Goal: Task Accomplishment & Management: Manage account settings

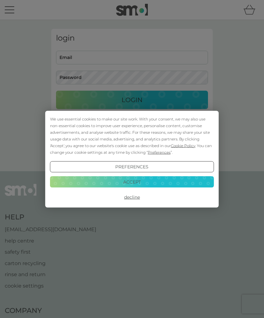
click at [134, 198] on button "Decline" at bounding box center [132, 196] width 164 height 11
click at [130, 61] on div "We use essential cookies to make our site work. With your consent, we may also …" at bounding box center [132, 159] width 264 height 318
click at [136, 197] on button "Decline" at bounding box center [132, 196] width 164 height 11
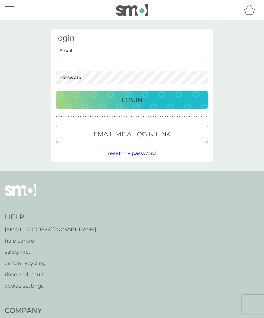
type input "dawndockerty@hotmail.co.uk"
click at [132, 100] on button "Login" at bounding box center [132, 100] width 152 height 18
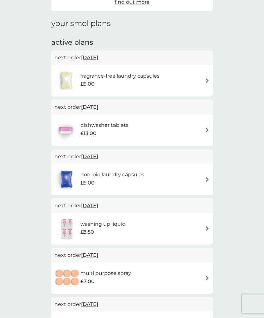
scroll to position [76, 0]
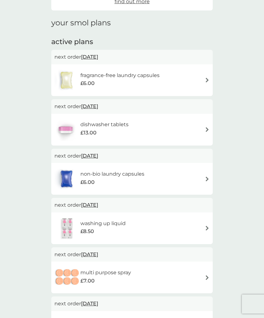
click at [98, 156] on span "26 Sep 2025" at bounding box center [89, 156] width 17 height 12
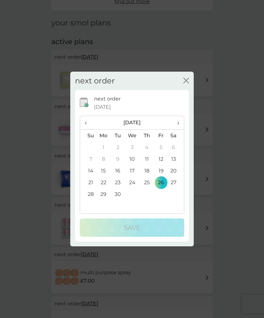
click at [106, 177] on td "15" at bounding box center [103, 171] width 15 height 12
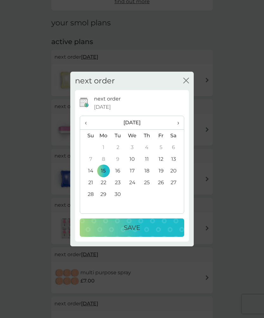
click at [134, 233] on p "Save" at bounding box center [132, 228] width 16 height 10
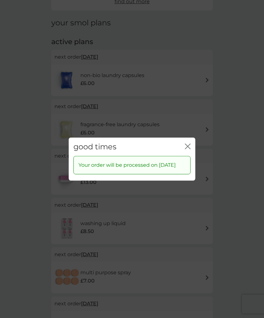
click at [189, 149] on icon "close" at bounding box center [188, 146] width 6 height 6
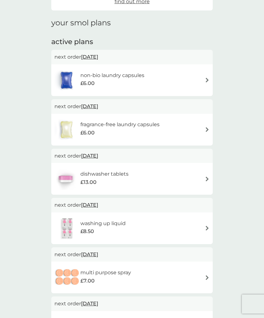
click at [114, 172] on h6 "dishwasher tablets" at bounding box center [105, 174] width 48 height 8
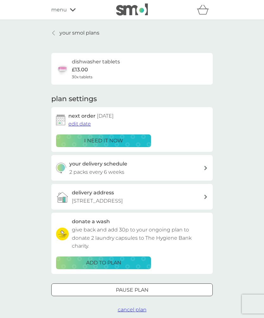
click at [81, 122] on span "edit date" at bounding box center [79, 124] width 23 height 6
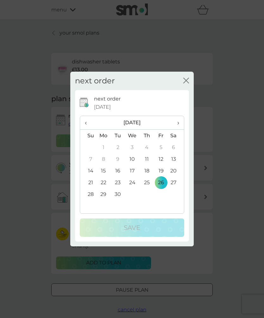
click at [108, 177] on td "15" at bounding box center [103, 171] width 15 height 12
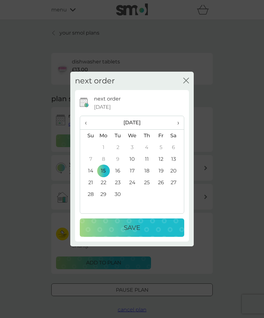
click at [136, 233] on p "Save" at bounding box center [132, 228] width 16 height 10
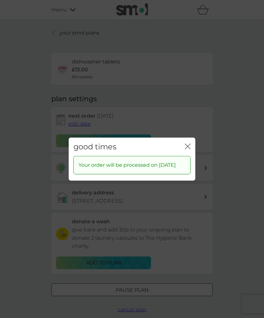
click at [189, 149] on icon "close" at bounding box center [189, 146] width 3 height 5
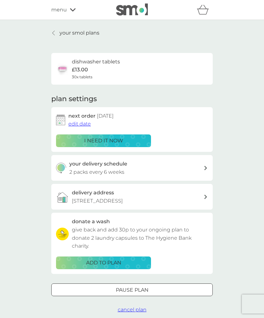
click at [200, 170] on div "your delivery schedule 2 packs every 6 weeks" at bounding box center [136, 168] width 135 height 16
select select "42"
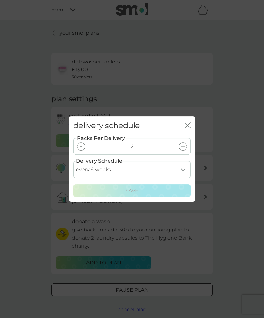
click at [83, 151] on div at bounding box center [81, 146] width 8 height 8
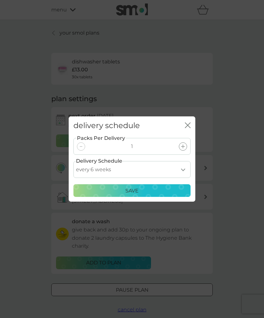
click at [136, 195] on p "Save" at bounding box center [132, 191] width 13 height 8
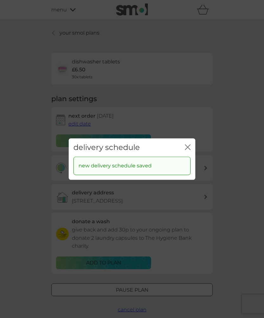
click at [249, 136] on div "delivery schedule close new delivery schedule saved" at bounding box center [132, 159] width 264 height 318
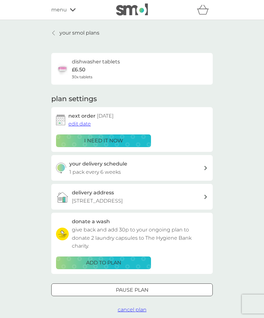
click at [53, 30] on link "your smol plans" at bounding box center [75, 33] width 48 height 8
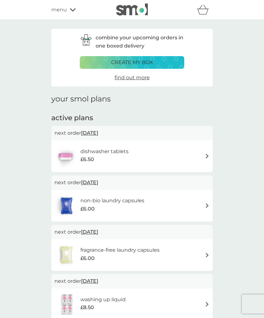
scroll to position [21, 0]
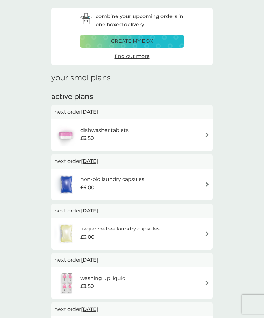
scroll to position [97, 0]
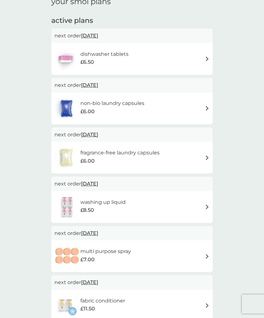
click at [8, 122] on div "combine your upcoming orders in one boxed delivery create my box find out more …" at bounding box center [132, 186] width 264 height 526
click at [140, 314] on div "fabric conditioner £11.50" at bounding box center [132, 305] width 155 height 22
